Goal: Transaction & Acquisition: Purchase product/service

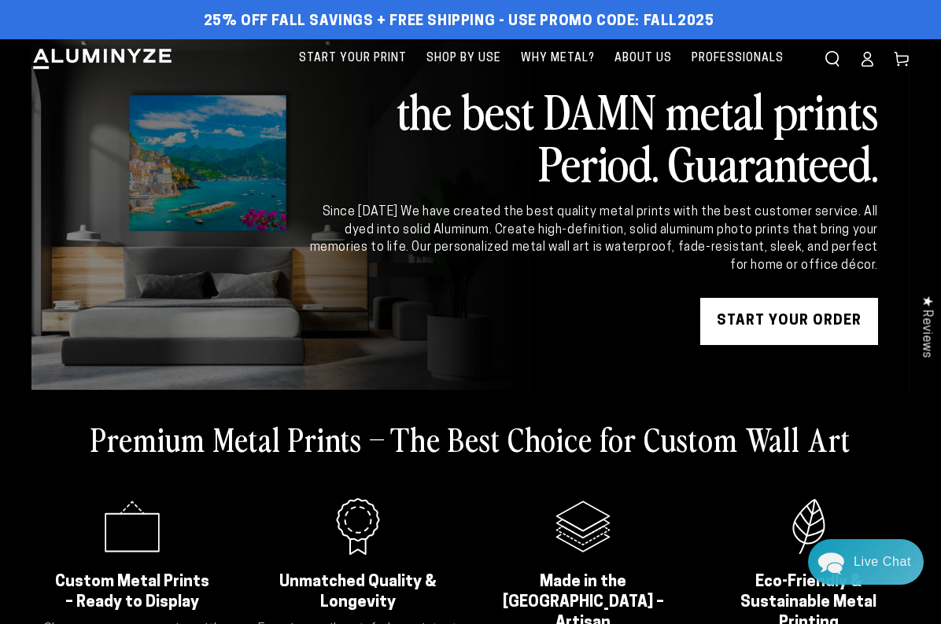
click at [783, 324] on link "START YOUR Order" at bounding box center [789, 321] width 178 height 47
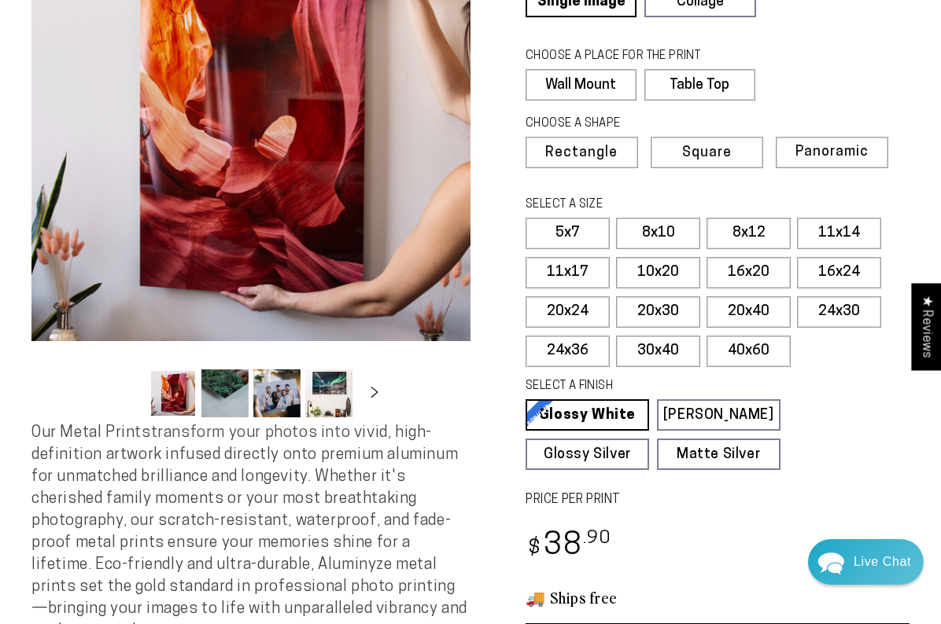
scroll to position [179, 0]
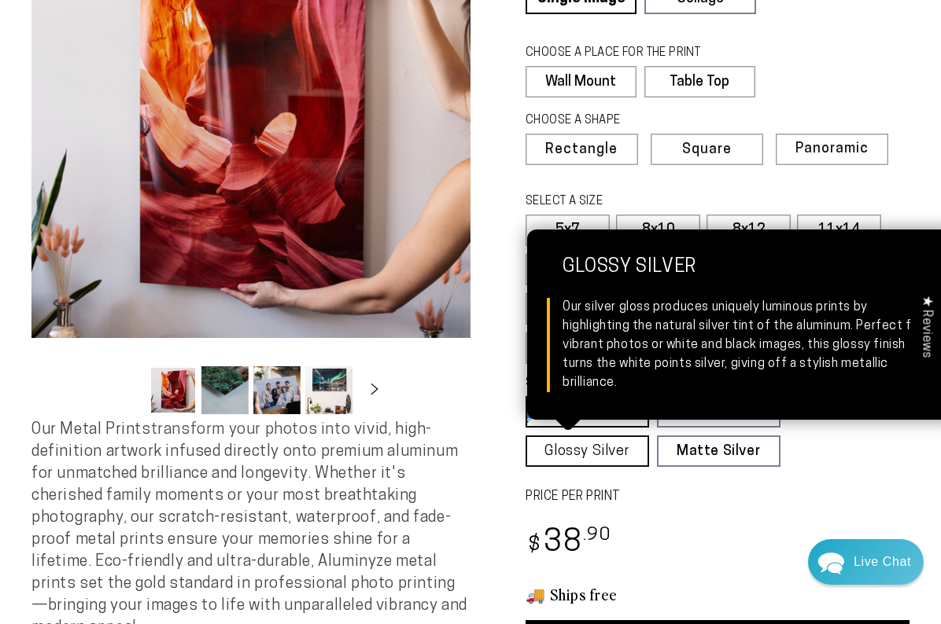
click at [595, 451] on link "Glossy Silver Glossy Silver Our silver gloss produces uniquely luminous prints …" at bounding box center [586, 451] width 123 height 31
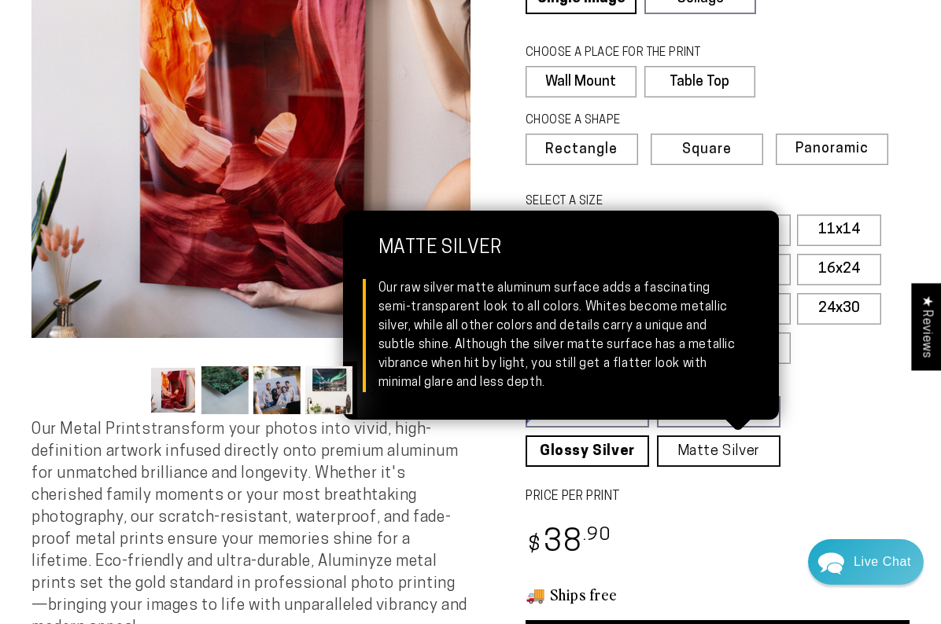
click at [701, 452] on link "Matte Silver Matte Silver Our raw silver matte aluminum surface adds a fascinat…" at bounding box center [718, 451] width 123 height 31
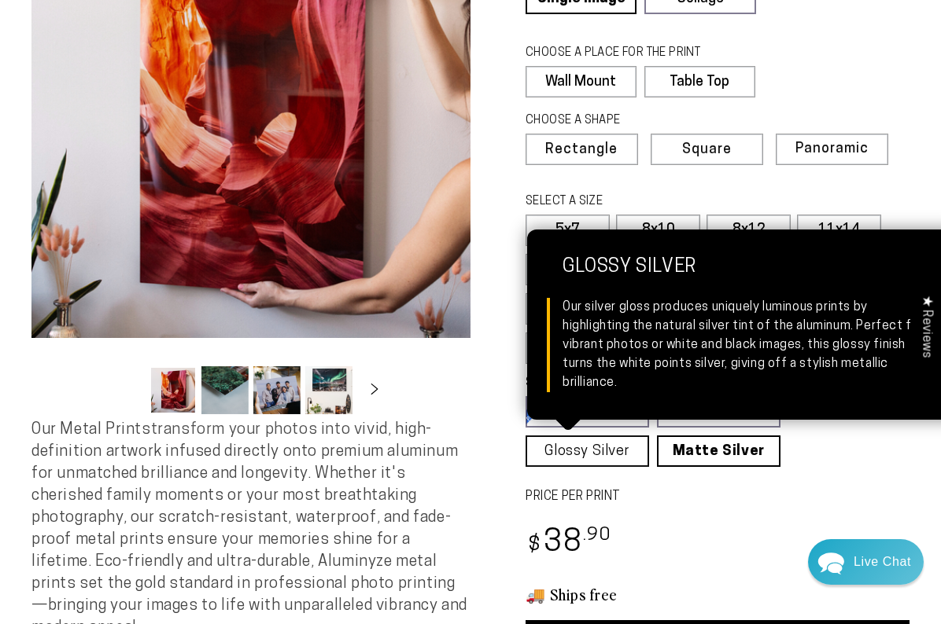
click at [607, 442] on link "Glossy Silver Glossy Silver Our silver gloss produces uniquely luminous prints …" at bounding box center [586, 451] width 123 height 31
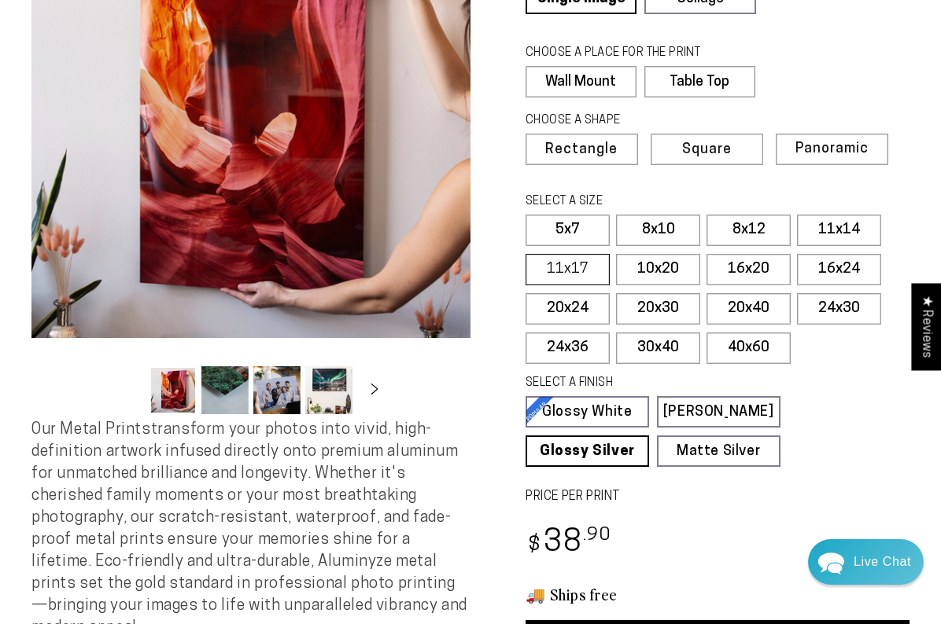
click at [580, 267] on label "11x17" at bounding box center [567, 269] width 84 height 31
click at [650, 267] on label "10x20" at bounding box center [658, 269] width 84 height 31
click at [732, 267] on label "16x20" at bounding box center [748, 269] width 84 height 31
click at [833, 268] on label "16x24" at bounding box center [839, 269] width 84 height 31
click at [667, 271] on label "10x20" at bounding box center [658, 269] width 84 height 31
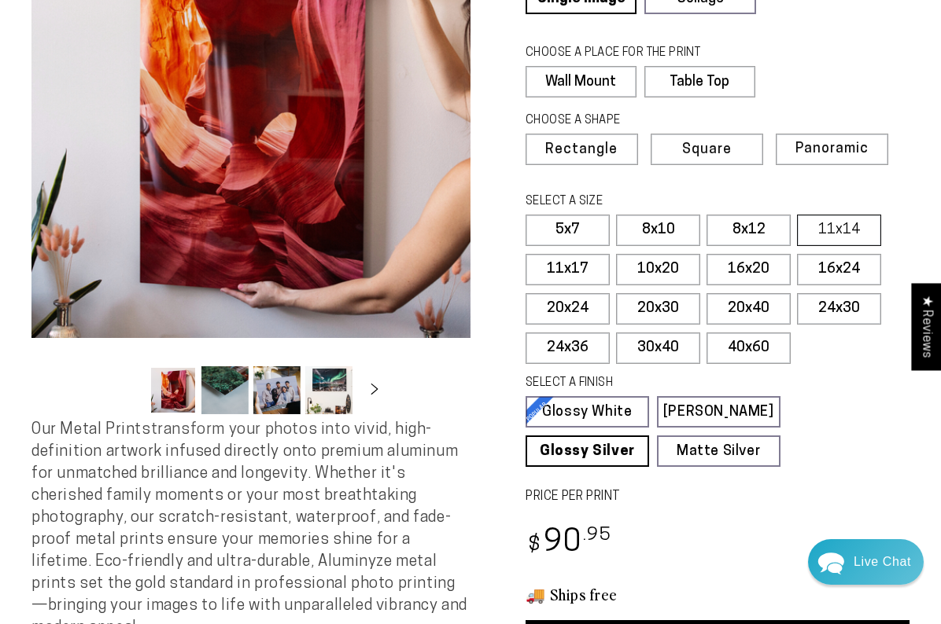
click at [834, 215] on label "11x14" at bounding box center [839, 230] width 84 height 31
click at [767, 223] on label "8x12" at bounding box center [748, 230] width 84 height 31
click at [820, 226] on label "11x14" at bounding box center [839, 230] width 84 height 31
click at [845, 148] on span "Panoramic" at bounding box center [829, 149] width 71 height 15
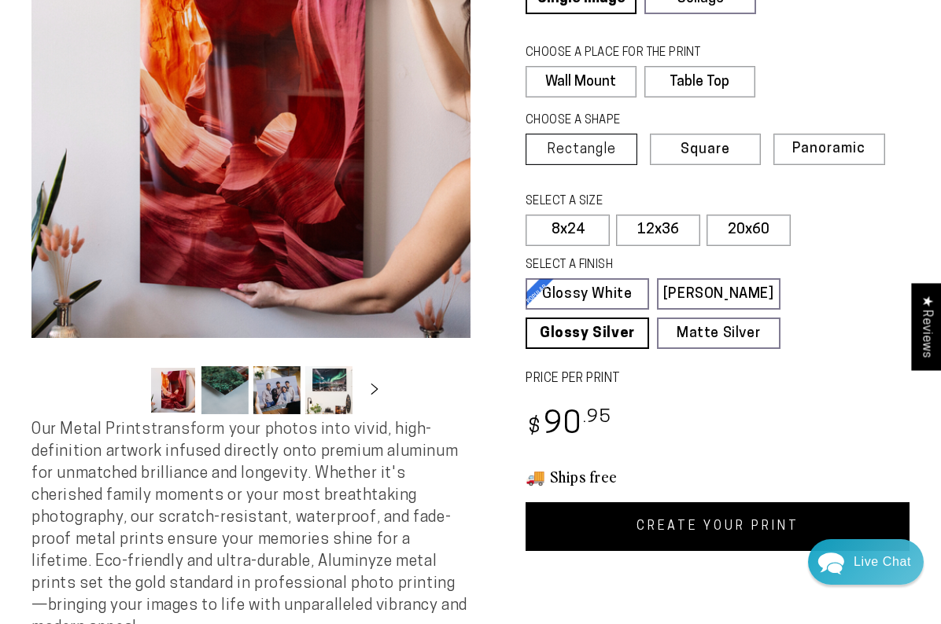
click at [606, 143] on span "Rectangle" at bounding box center [581, 150] width 69 height 14
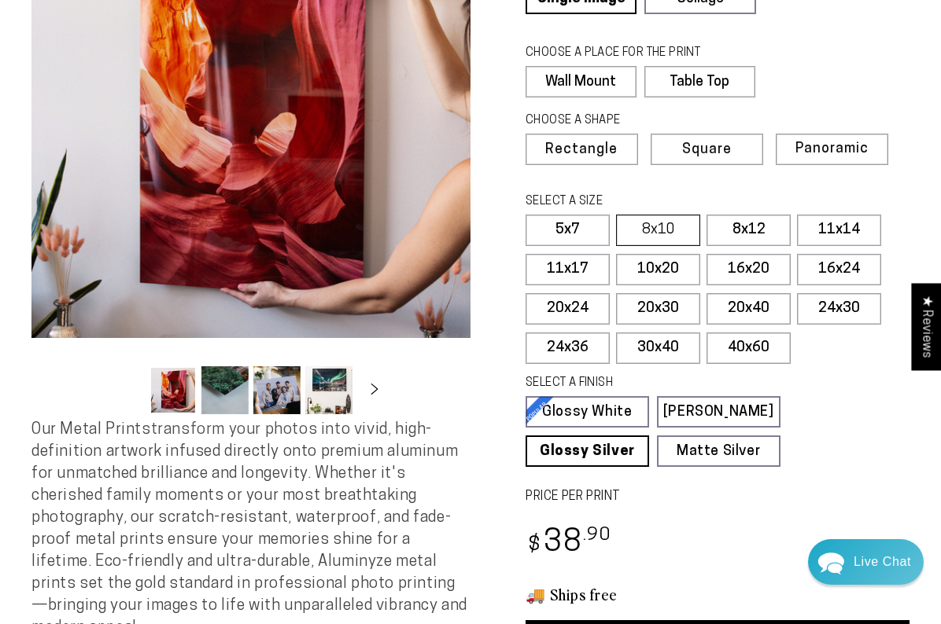
click at [669, 233] on label "8x10" at bounding box center [658, 230] width 84 height 31
click at [742, 227] on label "8x12" at bounding box center [748, 230] width 84 height 31
click at [666, 224] on label "8x10" at bounding box center [658, 230] width 84 height 31
click at [741, 226] on label "8x12" at bounding box center [748, 230] width 84 height 31
click at [742, 523] on div "Regular price $ 58 .90 Regular price Sale price $ 58 .90" at bounding box center [717, 545] width 384 height 46
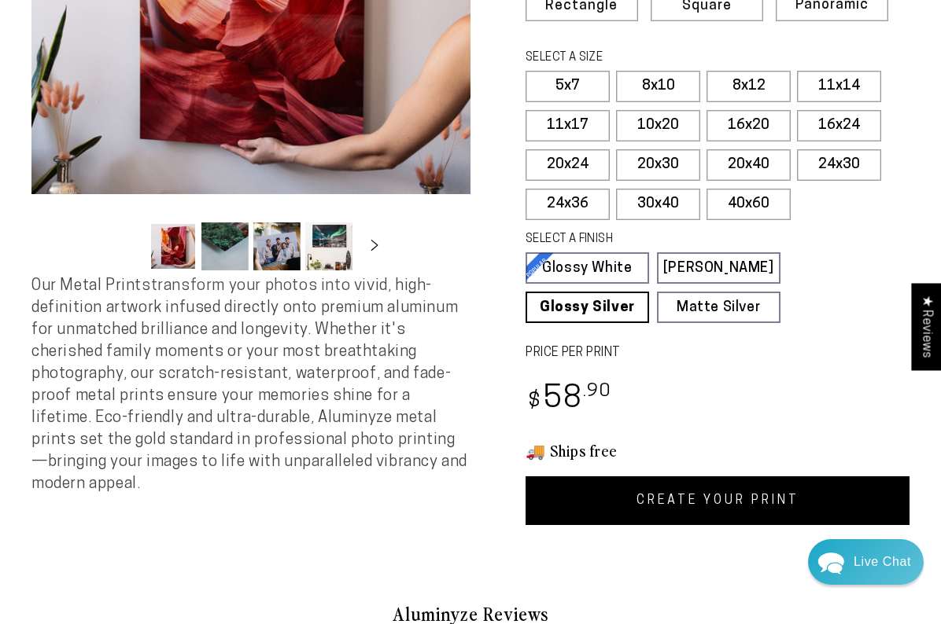
scroll to position [323, 0]
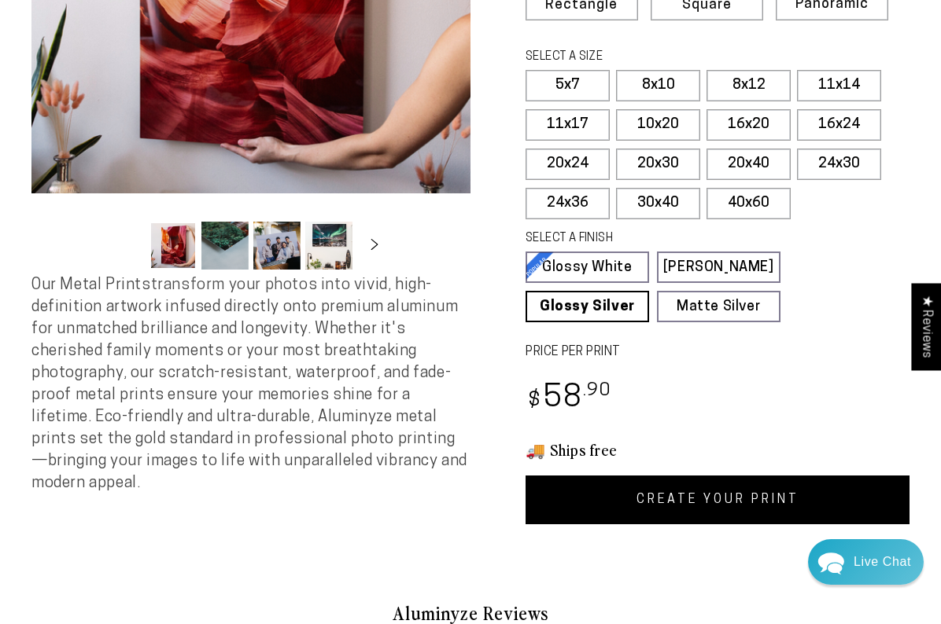
click at [729, 498] on link "CREATE YOUR PRINT" at bounding box center [717, 500] width 384 height 49
